Goal: Find specific page/section: Find specific page/section

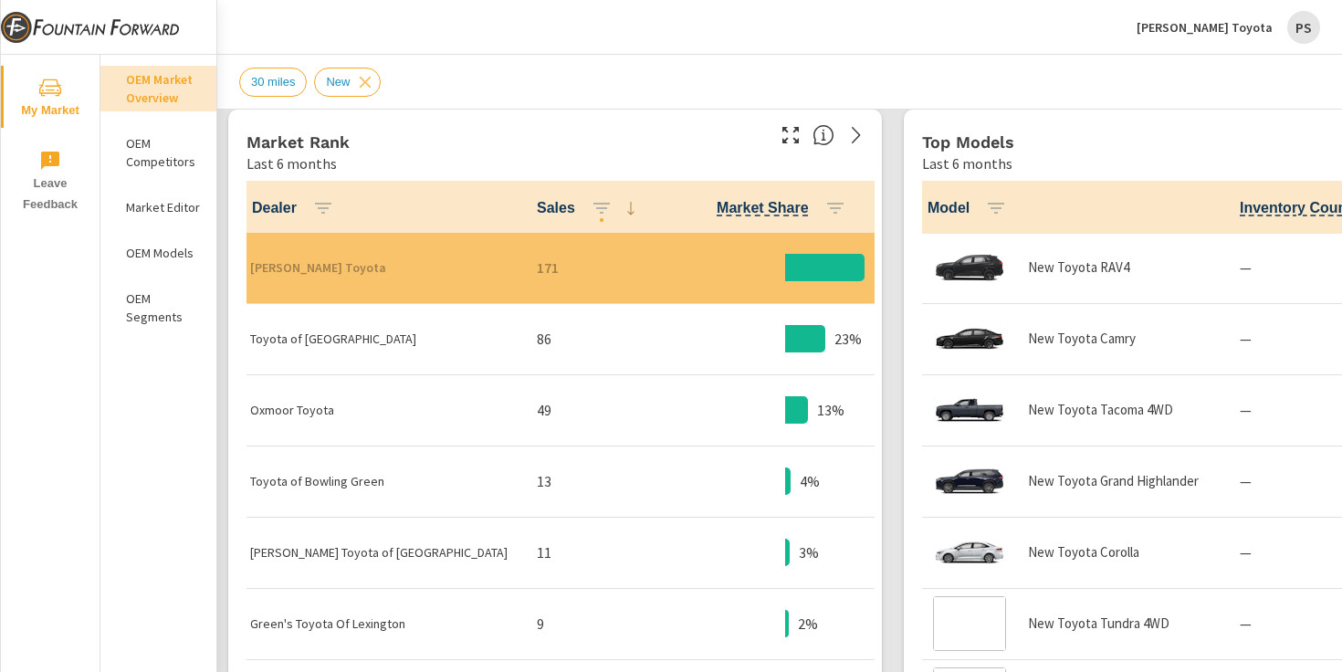
scroll to position [1151, 0]
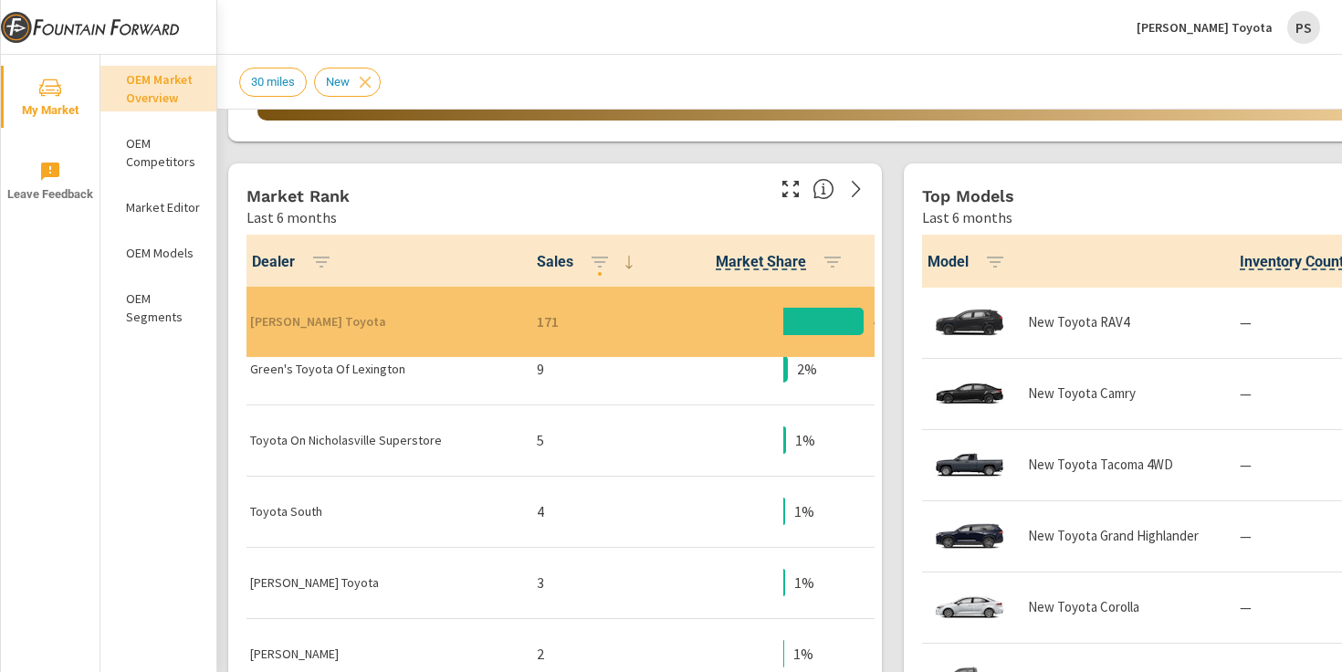
scroll to position [330, 0]
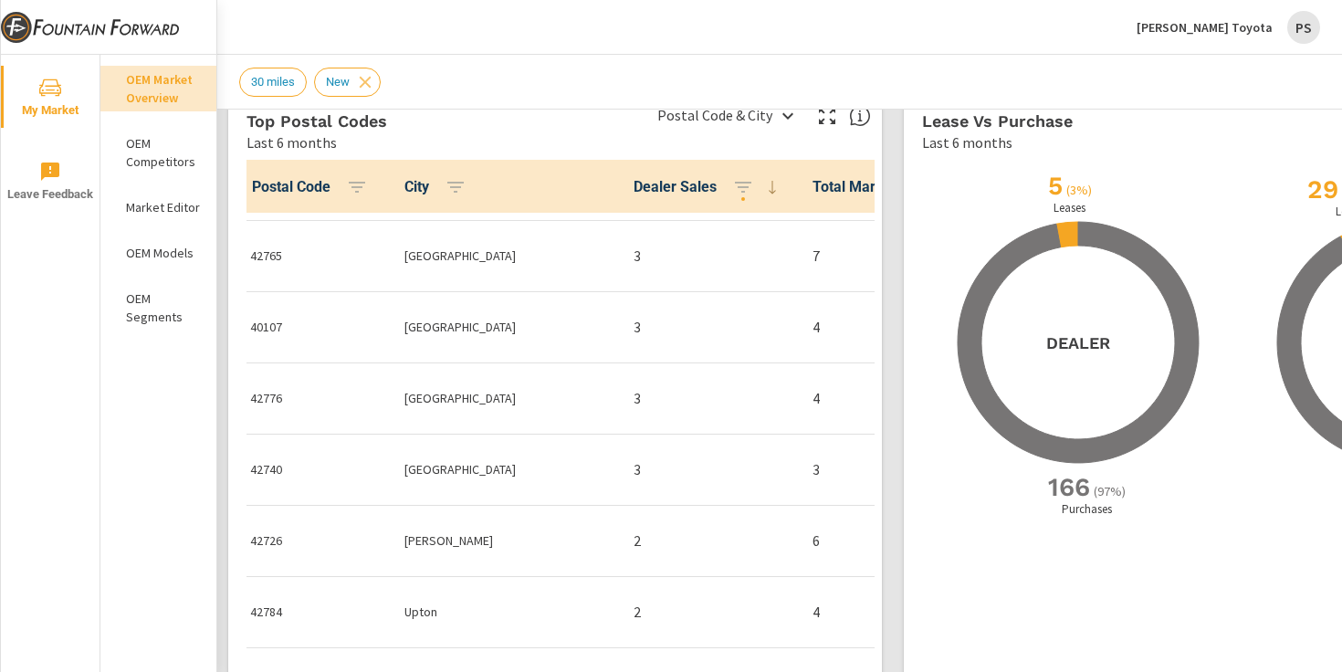
scroll to position [780, 0]
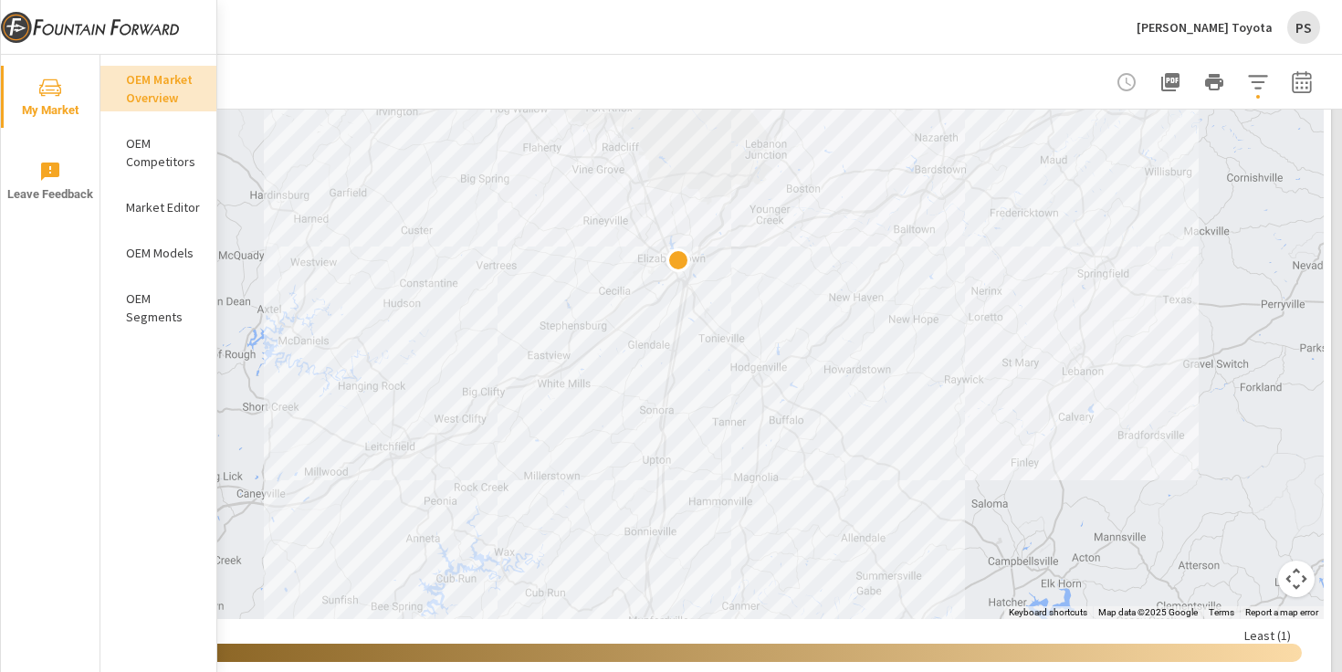
scroll to position [312, 226]
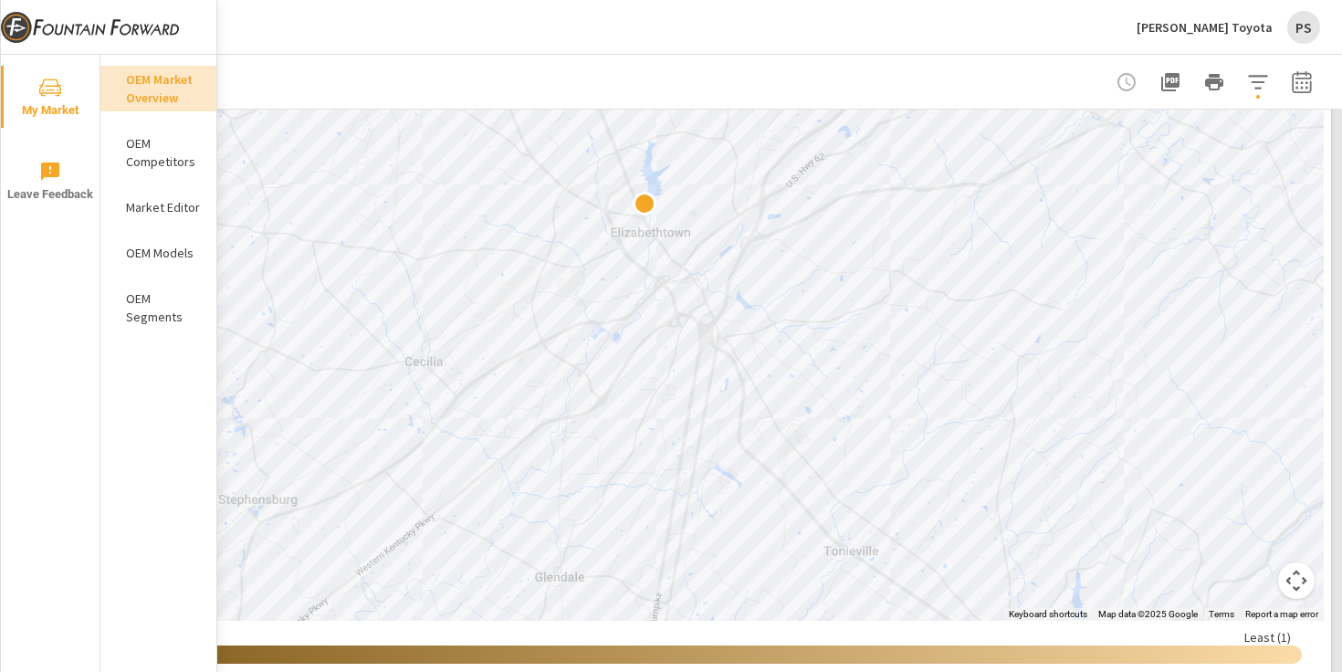
drag, startPoint x: 648, startPoint y: 367, endPoint x: 624, endPoint y: 332, distance: 42.0
click at [623, 332] on div at bounding box center [666, 250] width 1315 height 741
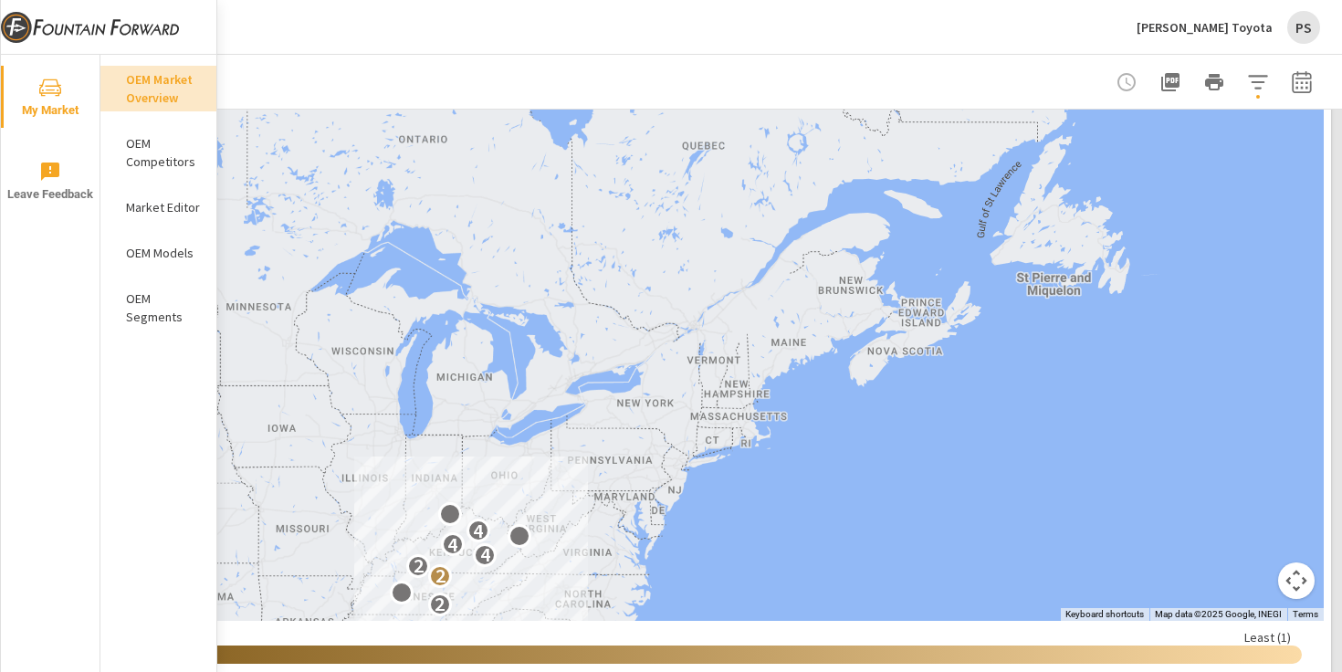
click at [1039, 40] on div "Swope Toyota PS" at bounding box center [779, 27] width 1081 height 54
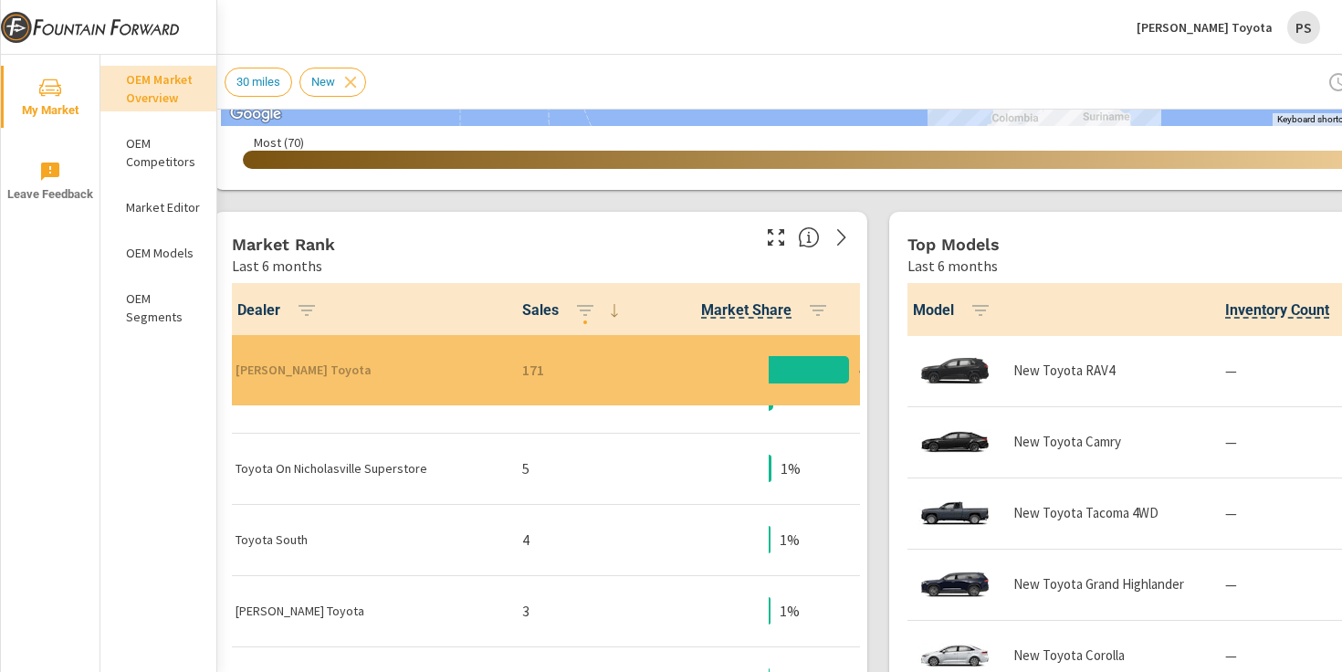
scroll to position [807, 0]
